Goal: Task Accomplishment & Management: Use online tool/utility

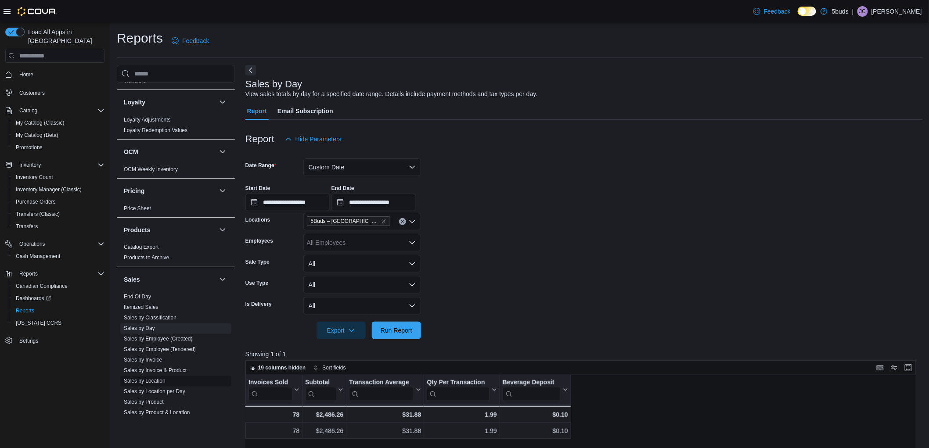
scroll to position [613, 0]
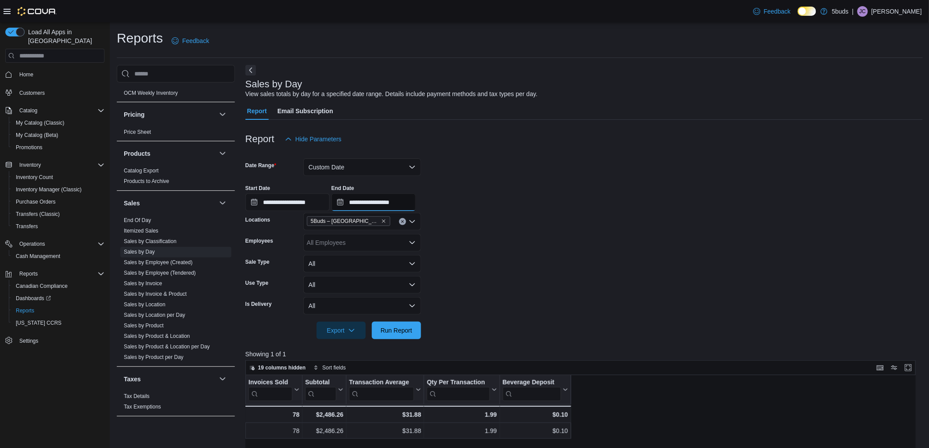
click at [396, 201] on input "**********" at bounding box center [373, 203] width 84 height 18
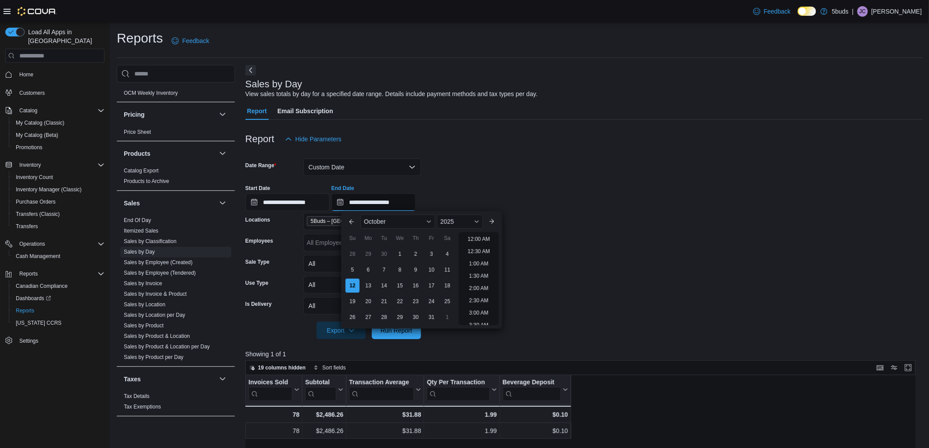
scroll to position [498, 0]
click at [477, 281] on li "10:00 PM" at bounding box center [478, 281] width 29 height 11
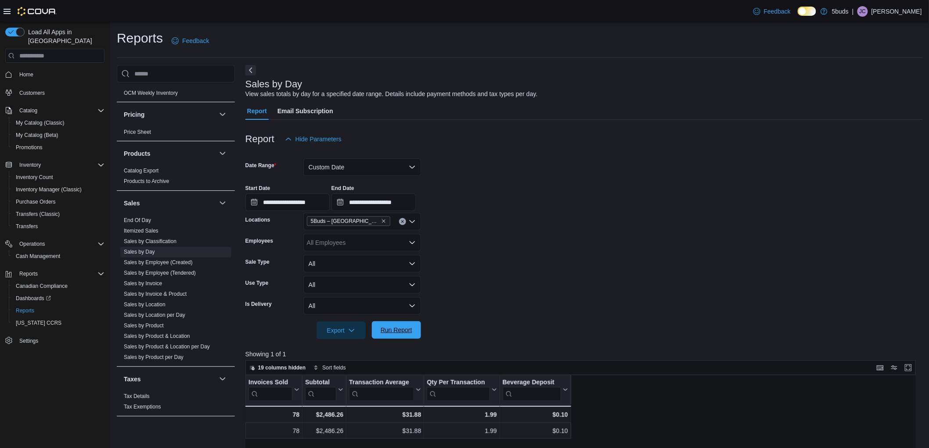
click at [402, 330] on span "Run Report" at bounding box center [396, 330] width 32 height 9
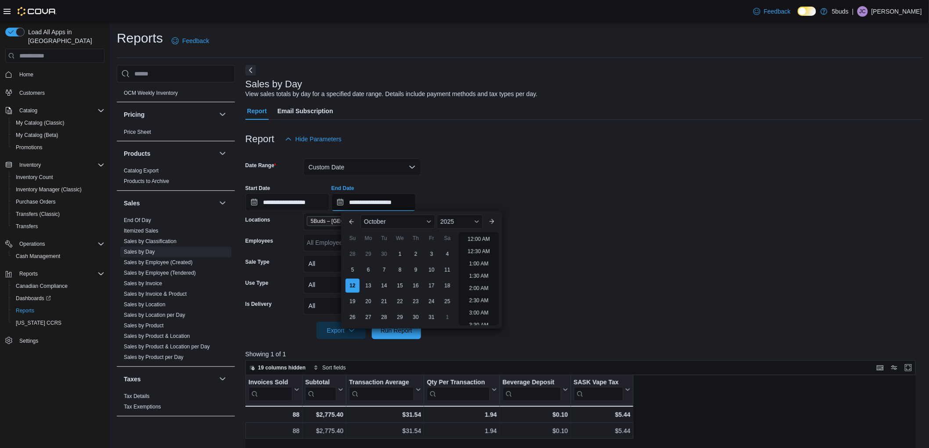
click at [416, 200] on input "**********" at bounding box center [373, 203] width 84 height 18
click at [481, 260] on li "9:00 PM" at bounding box center [478, 257] width 27 height 11
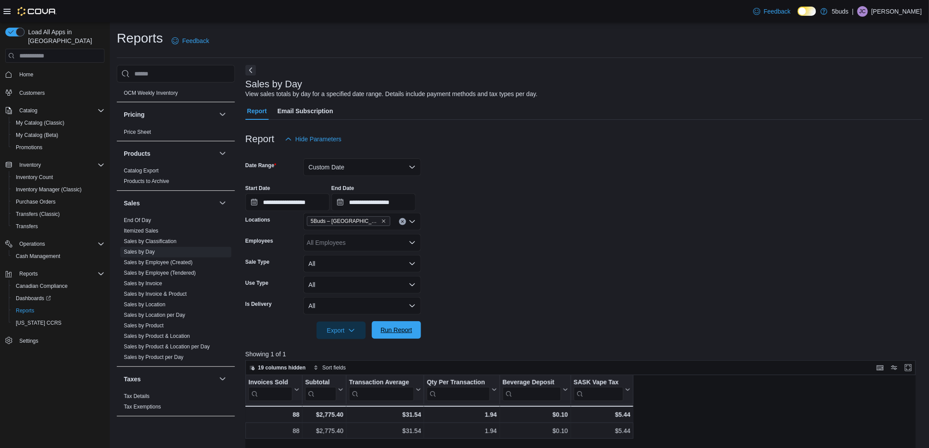
click at [397, 335] on span "Run Report" at bounding box center [396, 330] width 39 height 18
click at [375, 199] on input "**********" at bounding box center [373, 203] width 84 height 18
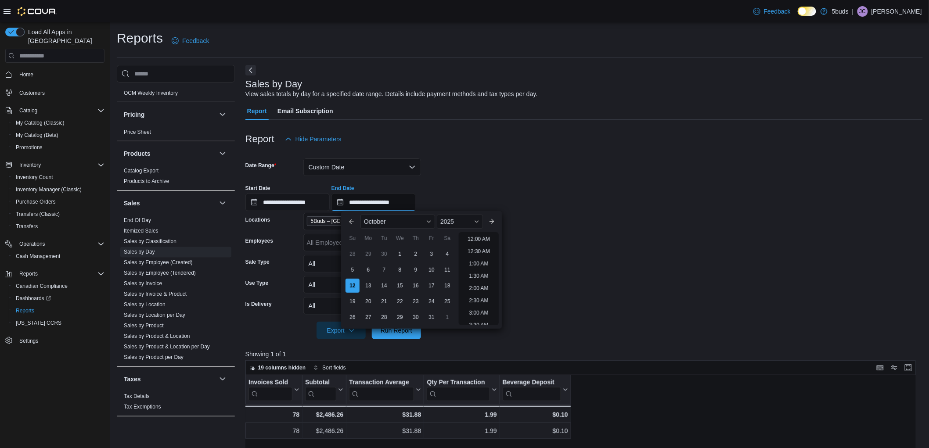
scroll to position [498, 0]
click at [477, 234] on li "8:00 PM" at bounding box center [478, 232] width 27 height 11
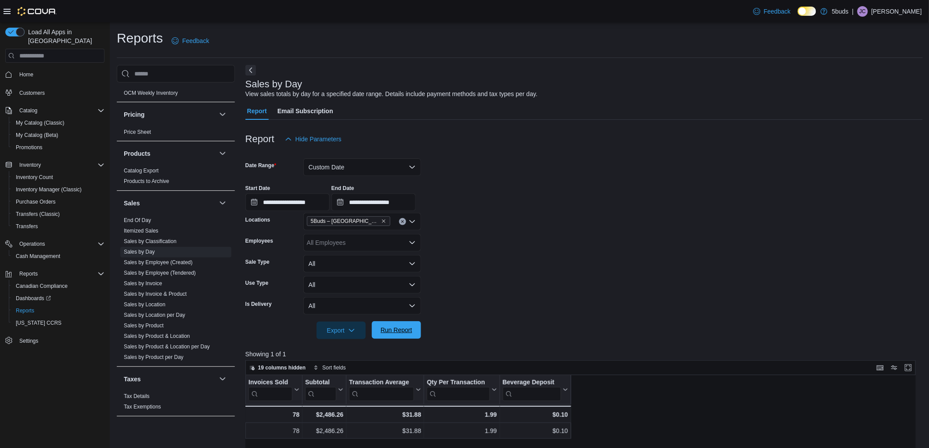
click at [392, 336] on span "Run Report" at bounding box center [396, 330] width 39 height 18
click at [406, 199] on input "**********" at bounding box center [373, 203] width 84 height 18
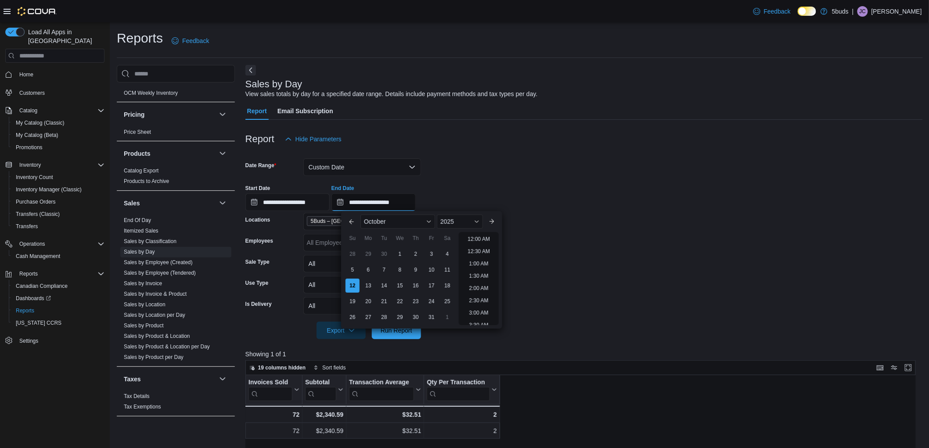
scroll to position [498, 0]
click at [479, 282] on li "10:00 PM" at bounding box center [478, 281] width 29 height 11
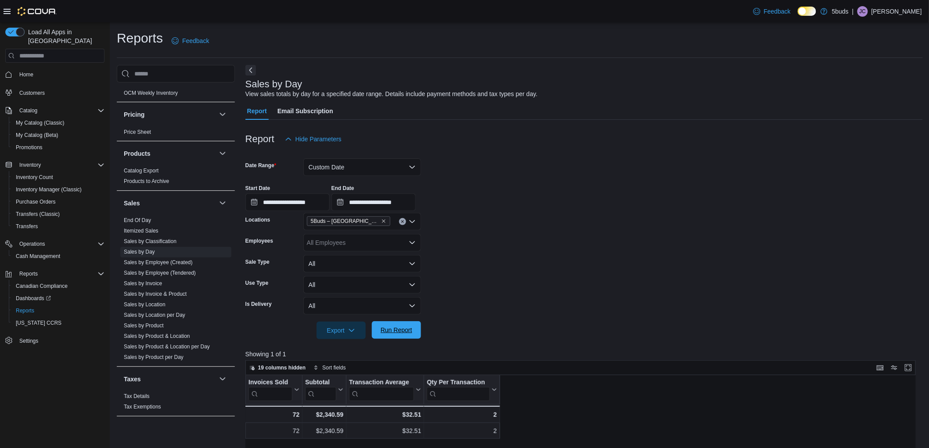
click at [394, 336] on span "Run Report" at bounding box center [396, 330] width 39 height 18
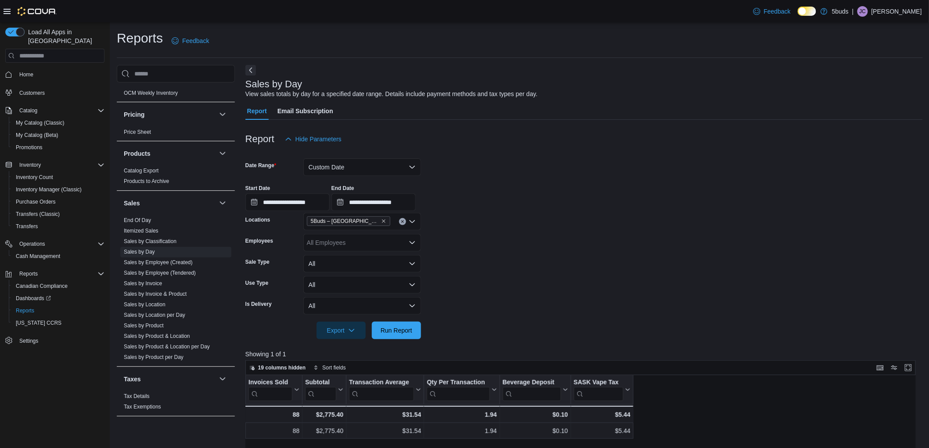
drag, startPoint x: 634, startPoint y: 252, endPoint x: 626, endPoint y: 260, distance: 10.9
click at [634, 252] on form "**********" at bounding box center [583, 243] width 677 height 191
click at [280, 368] on span "19 columns hidden" at bounding box center [282, 367] width 48 height 7
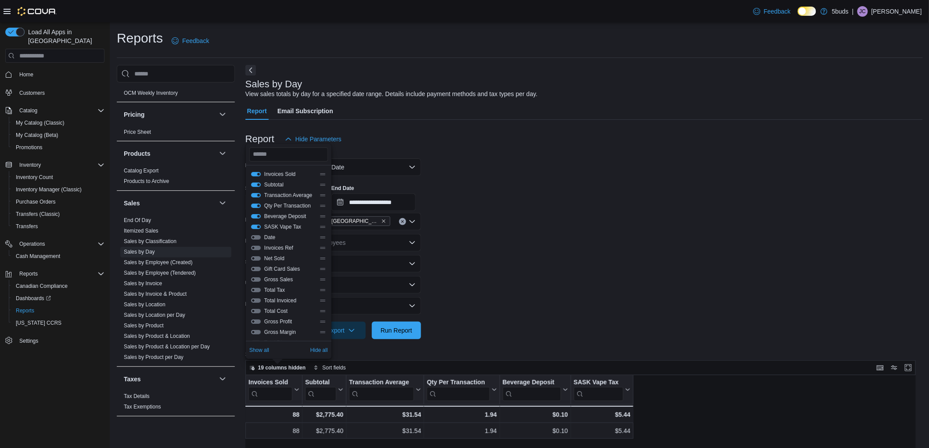
click at [258, 225] on button "SASK Vape Tax" at bounding box center [256, 227] width 10 height 4
click at [258, 218] on button "Beverage Deposit" at bounding box center [256, 216] width 10 height 4
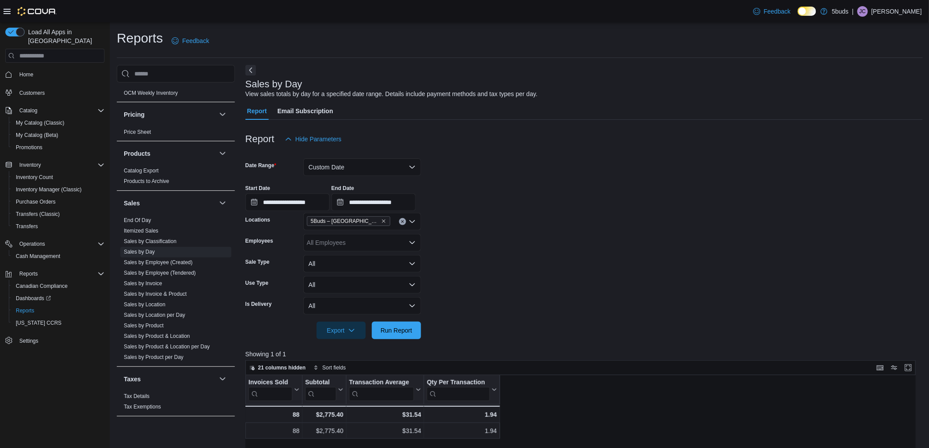
click at [523, 232] on form "**********" at bounding box center [583, 243] width 677 height 191
click at [403, 208] on input "**********" at bounding box center [373, 203] width 84 height 18
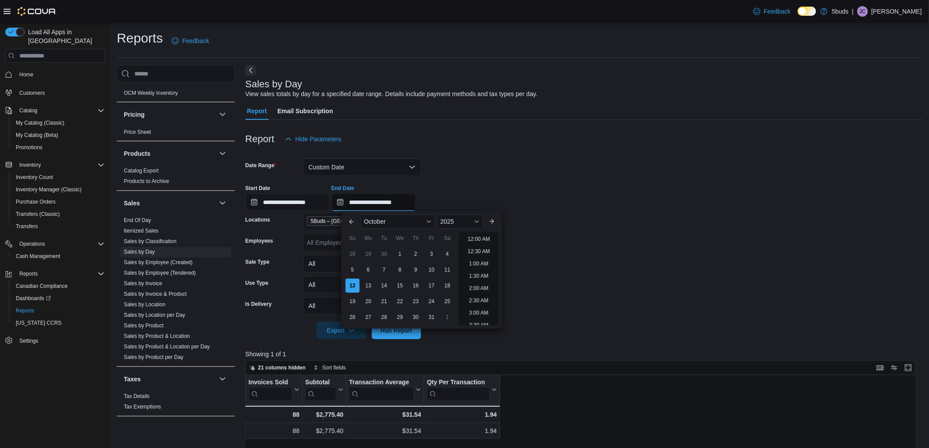
scroll to position [498, 0]
click at [480, 308] on li "11:00 PM" at bounding box center [478, 306] width 29 height 11
type input "**********"
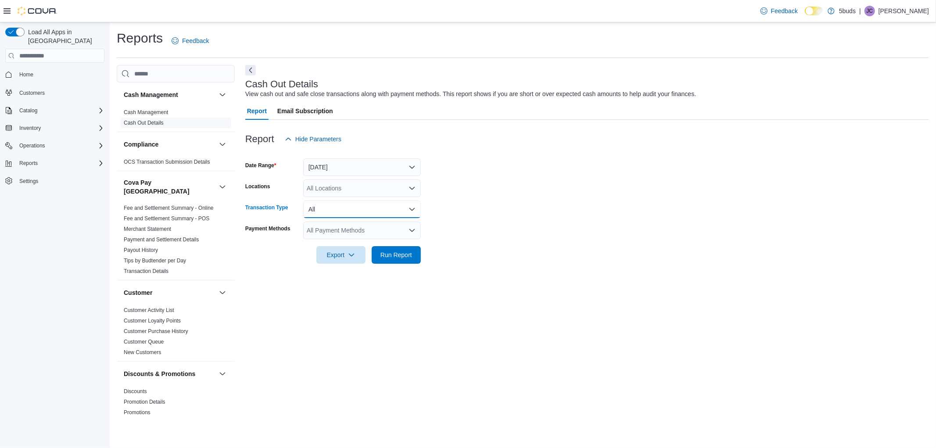
click at [334, 202] on button "All" at bounding box center [362, 210] width 118 height 18
click at [338, 189] on div "All Locations" at bounding box center [362, 188] width 118 height 18
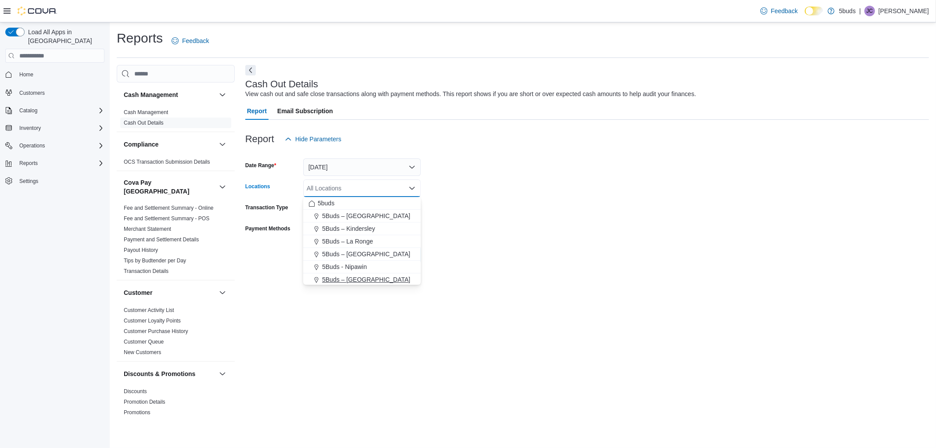
click at [354, 276] on span "5Buds – [GEOGRAPHIC_DATA]" at bounding box center [366, 279] width 88 height 9
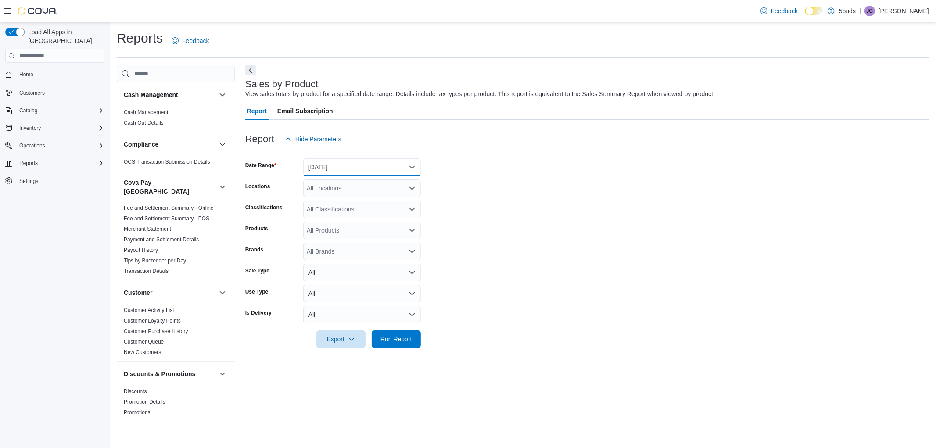
click at [369, 173] on button "Yesterday" at bounding box center [362, 167] width 118 height 18
click at [358, 201] on span "Today" at bounding box center [367, 202] width 100 height 11
click at [356, 192] on div "All Locations" at bounding box center [362, 188] width 118 height 18
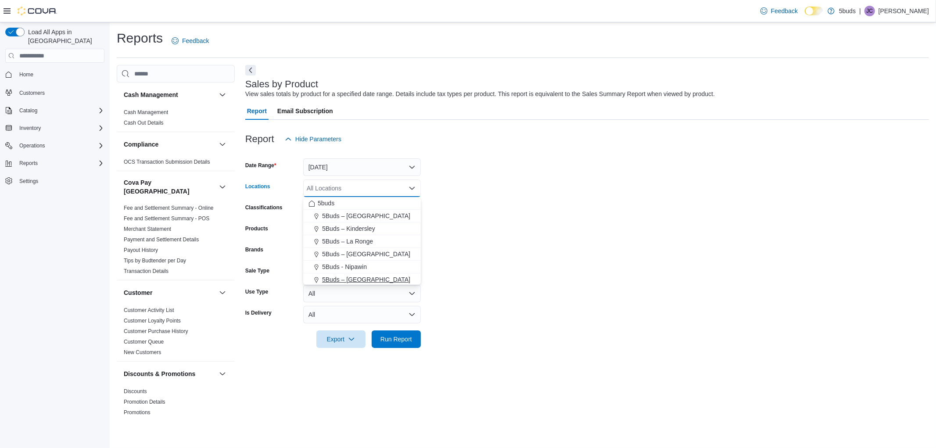
click at [361, 280] on span "5Buds – [GEOGRAPHIC_DATA]" at bounding box center [366, 279] width 88 height 9
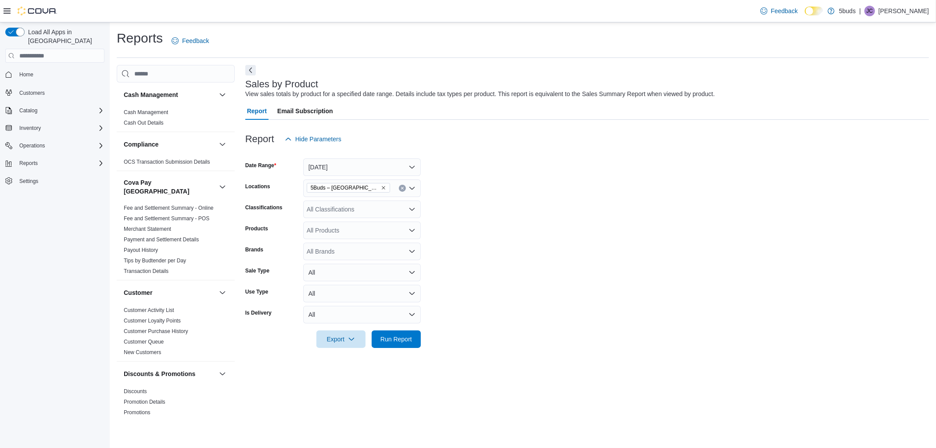
click at [273, 212] on div "Classifications" at bounding box center [272, 210] width 54 height 18
click at [326, 231] on div "All Products" at bounding box center [362, 231] width 118 height 18
click at [287, 226] on div "Products" at bounding box center [272, 231] width 54 height 18
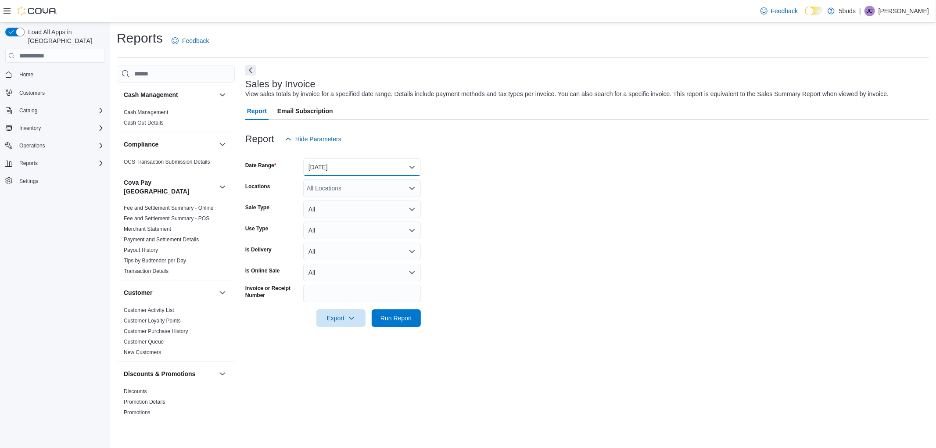
click at [341, 161] on button "[DATE]" at bounding box center [362, 167] width 118 height 18
click at [345, 203] on span "[DATE]" at bounding box center [367, 202] width 100 height 11
click at [320, 195] on div "All Locations" at bounding box center [362, 188] width 118 height 18
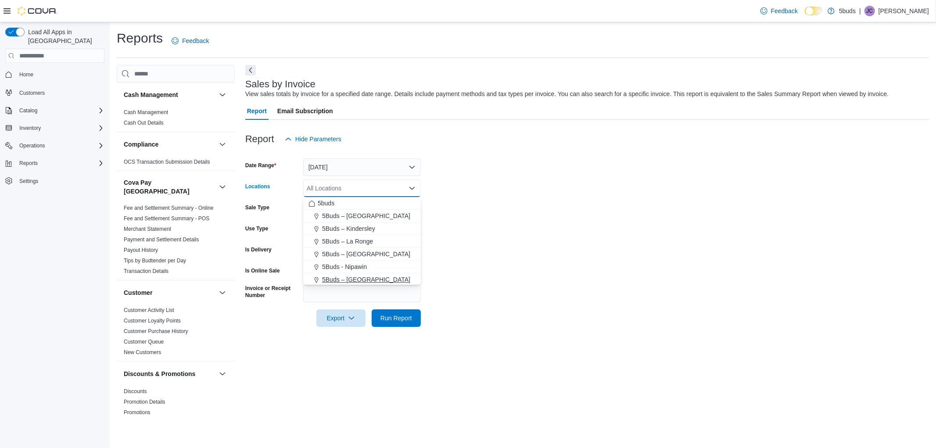
click at [353, 276] on span "5Buds – [GEOGRAPHIC_DATA]" at bounding box center [366, 279] width 88 height 9
click at [281, 203] on div "Sale Type" at bounding box center [272, 210] width 54 height 18
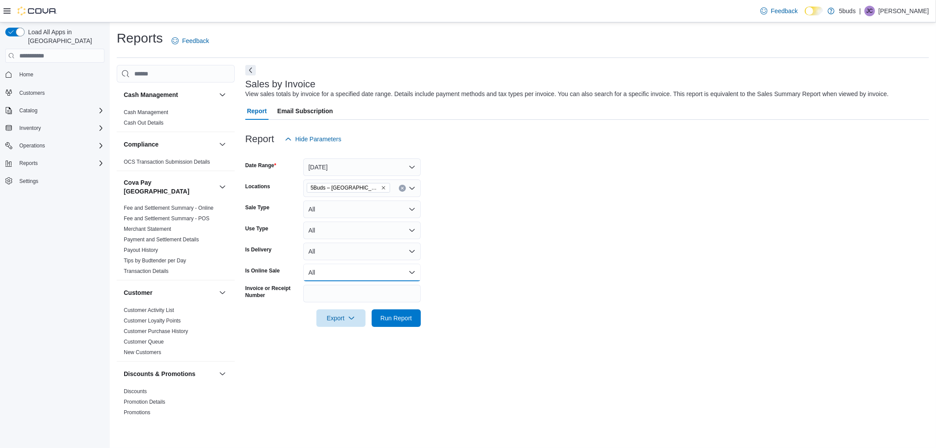
click at [322, 275] on button "All" at bounding box center [362, 273] width 118 height 18
click at [320, 308] on span "Yes" at bounding box center [367, 307] width 100 height 11
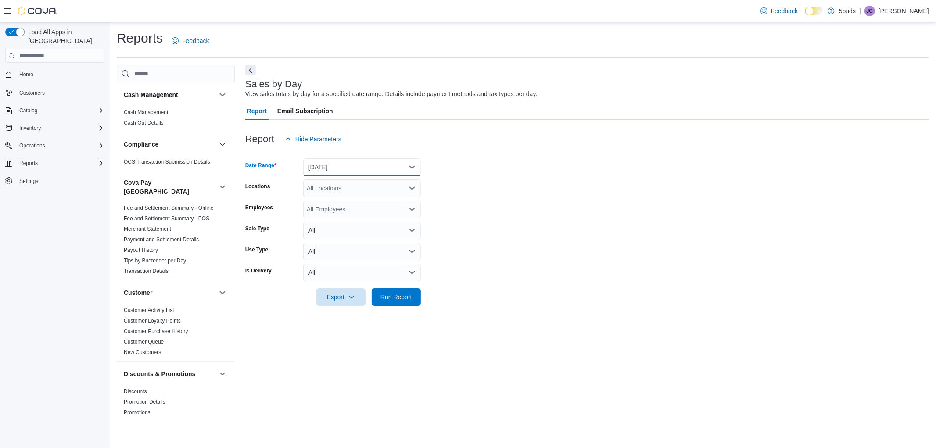
click at [333, 168] on button "[DATE]" at bounding box center [362, 167] width 118 height 18
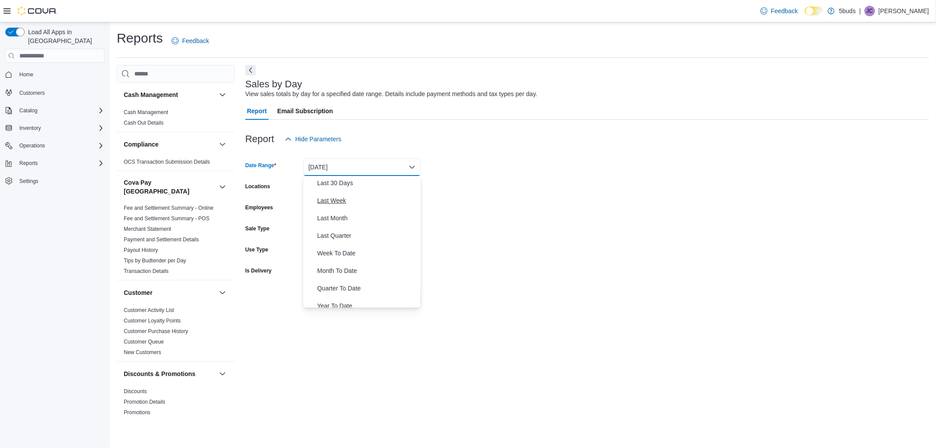
scroll to position [131, 0]
click at [350, 262] on span "Month To Date" at bounding box center [367, 264] width 100 height 11
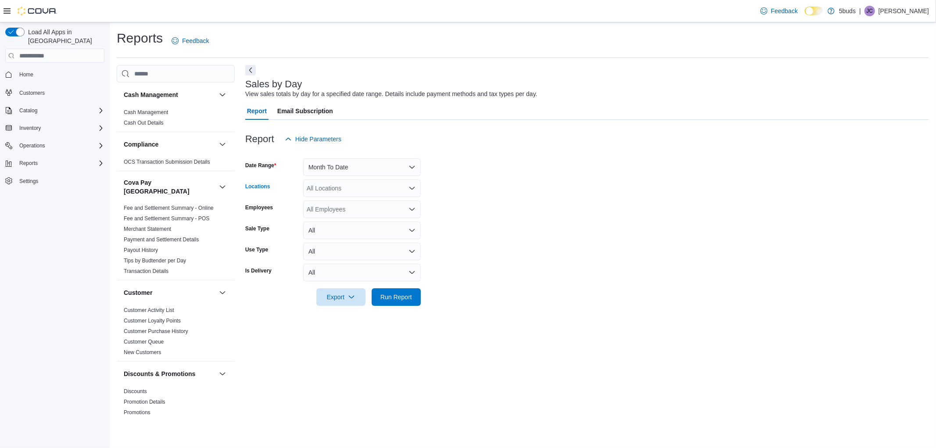
click at [326, 186] on div "All Locations" at bounding box center [362, 188] width 118 height 18
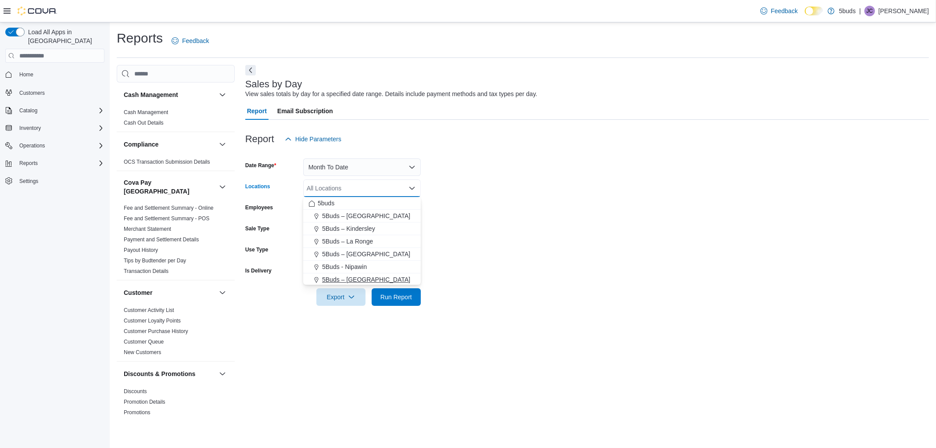
click at [360, 276] on span "5Buds – [GEOGRAPHIC_DATA]" at bounding box center [366, 279] width 88 height 9
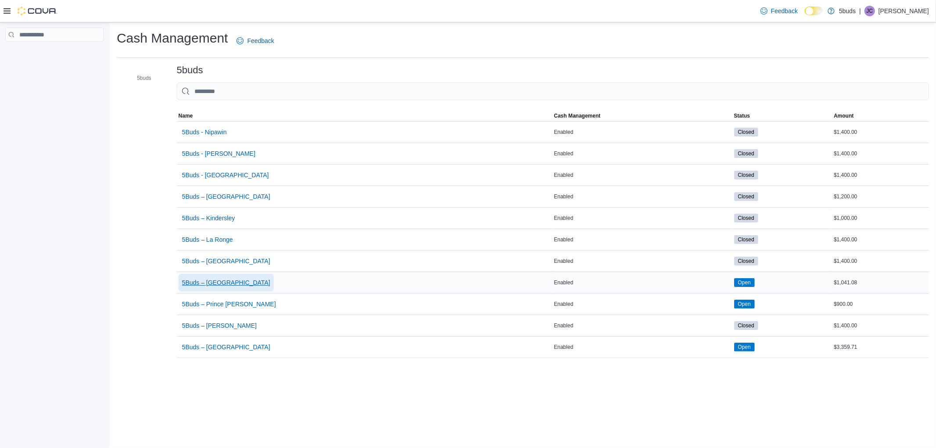
click at [233, 283] on span "5Buds – [GEOGRAPHIC_DATA]" at bounding box center [226, 282] width 88 height 9
